Goal: Check status: Check status

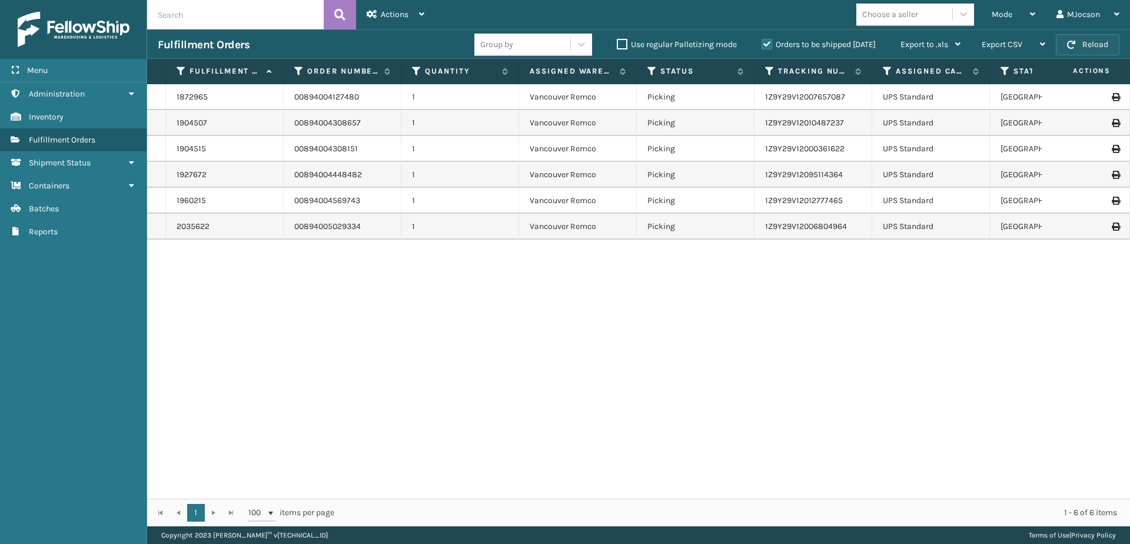
click at [1091, 44] on button "Reload" at bounding box center [1088, 44] width 64 height 21
click at [550, 43] on button "Reload" at bounding box center [1088, 44] width 64 height 21
click at [550, 11] on div "Mode" at bounding box center [1014, 14] width 44 height 29
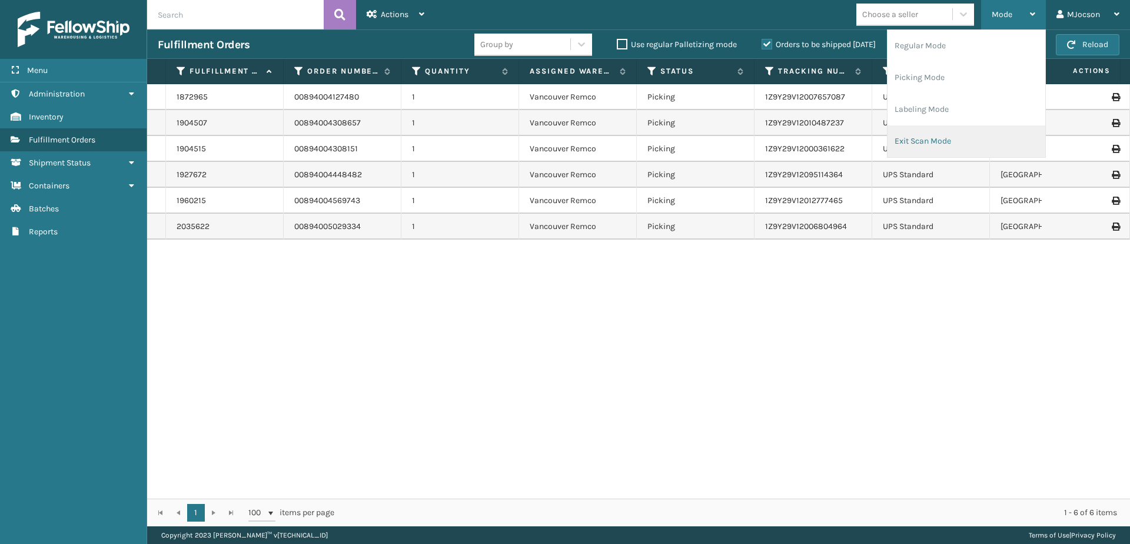
click at [550, 144] on li "Exit Scan Mode" at bounding box center [967, 141] width 158 height 32
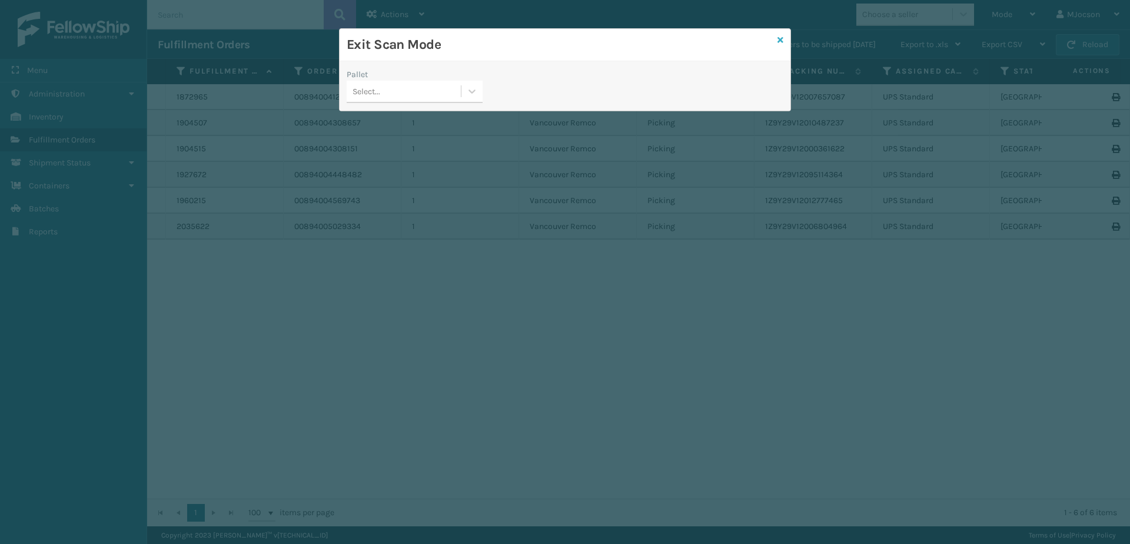
click at [550, 39] on icon at bounding box center [781, 40] width 6 height 8
